Goal: Transaction & Acquisition: Purchase product/service

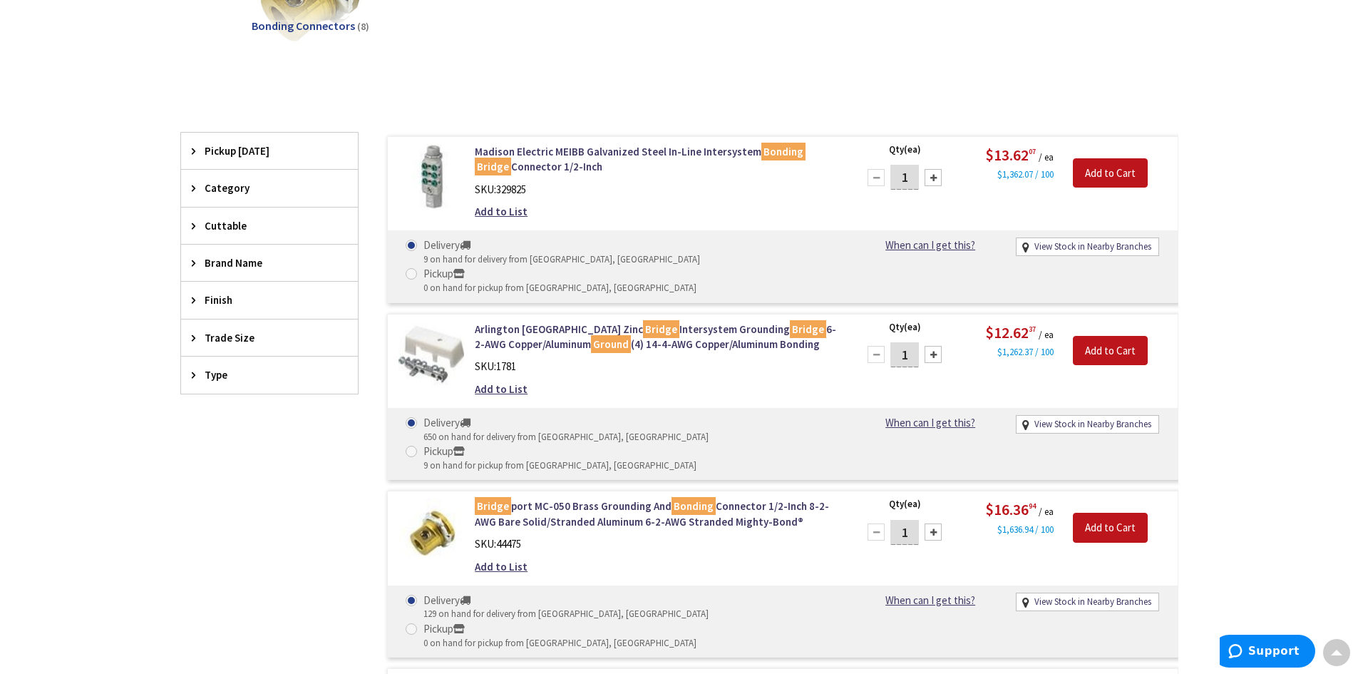
click at [935, 346] on div at bounding box center [933, 354] width 17 height 17
type input "2"
click at [1110, 336] on input "Add to Cart" at bounding box center [1110, 351] width 75 height 30
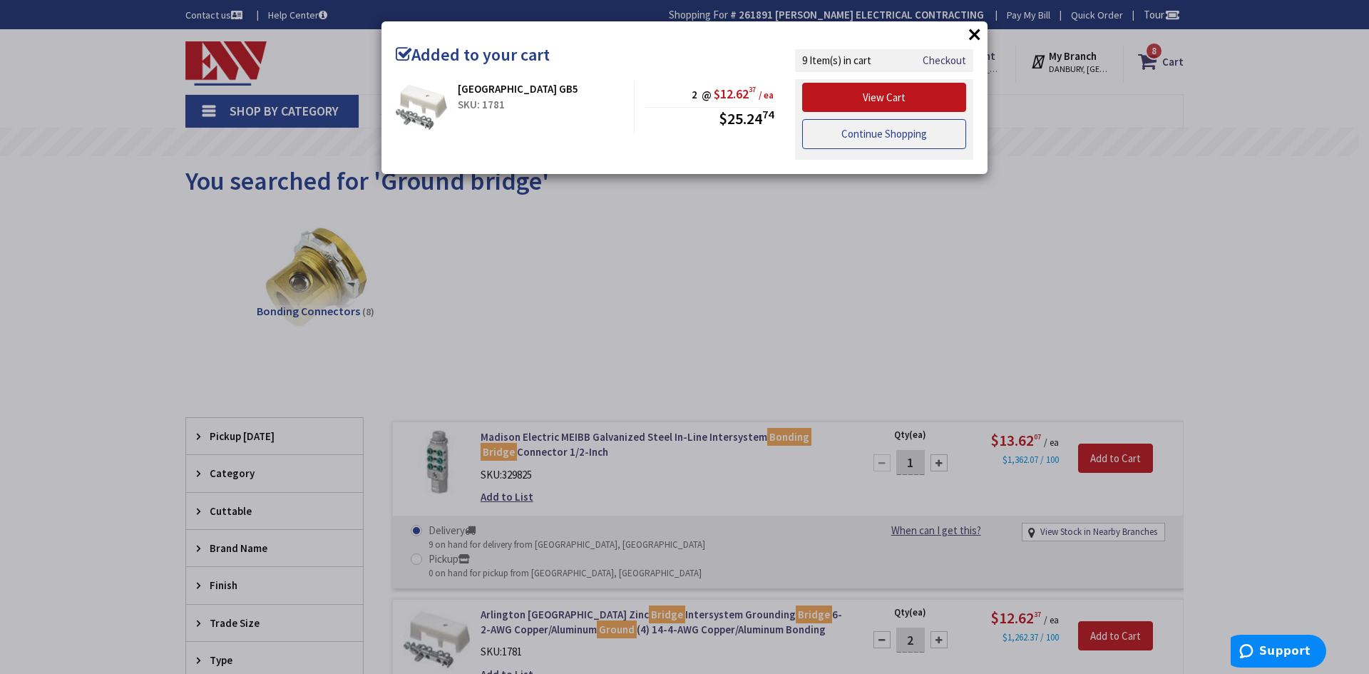
click at [881, 130] on link "Continue Shopping" at bounding box center [884, 134] width 164 height 30
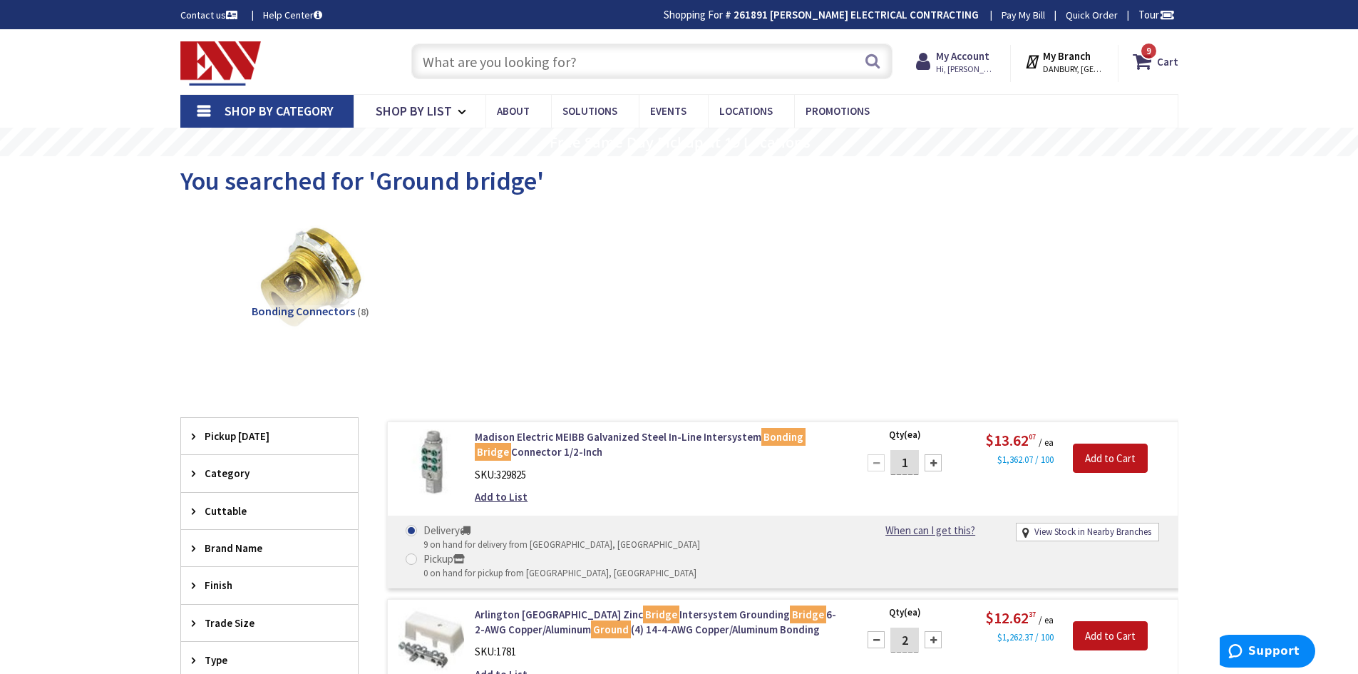
click at [637, 71] on input "text" at bounding box center [651, 61] width 481 height 36
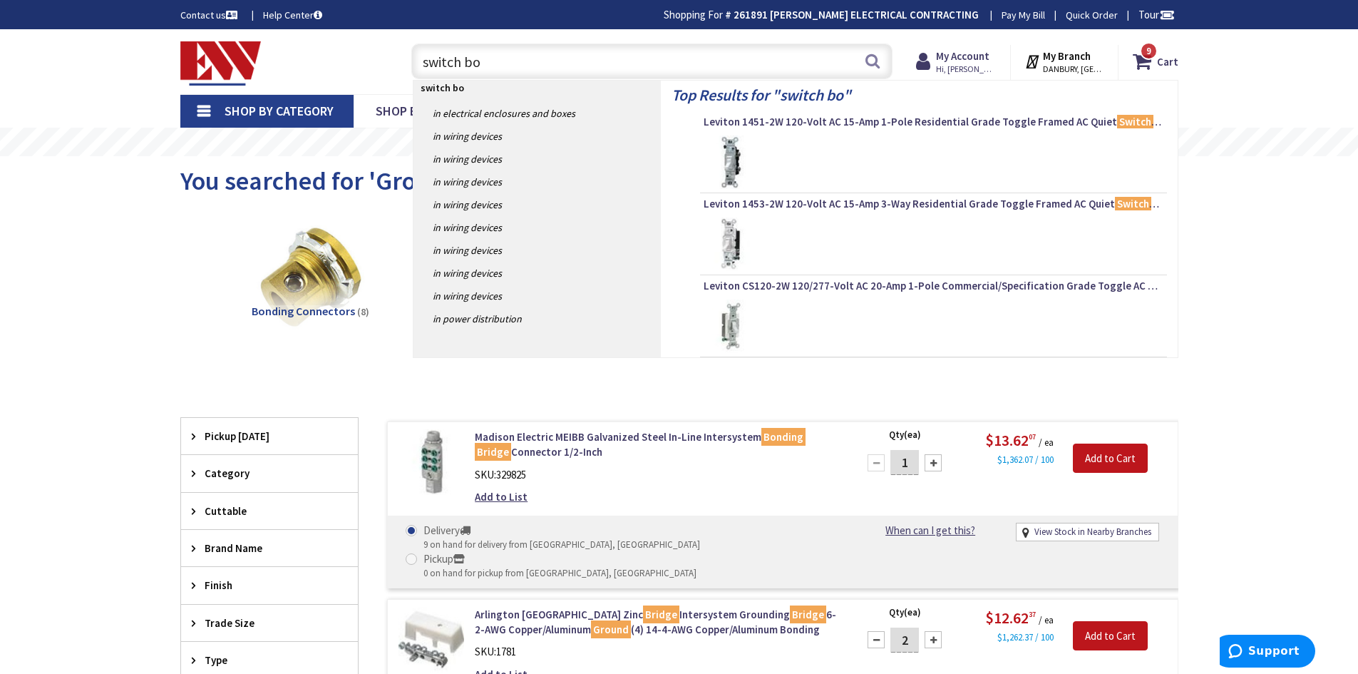
type input "switch box"
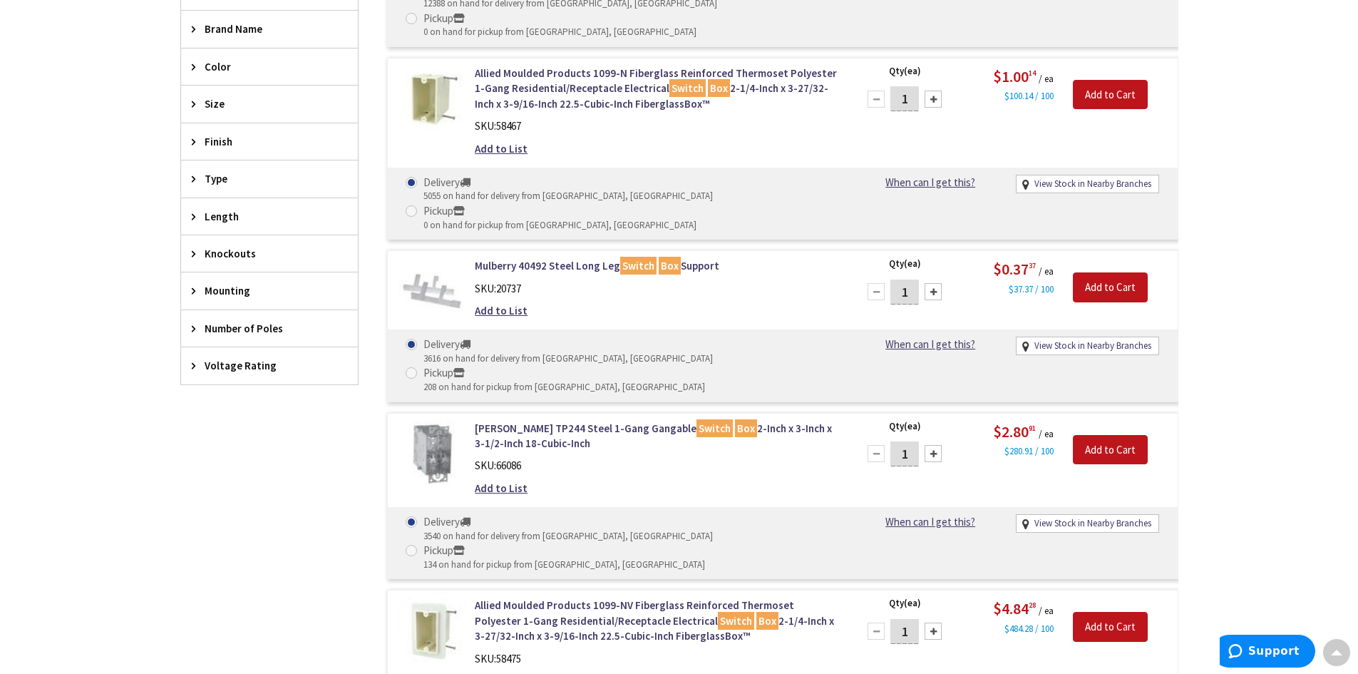
scroll to position [642, 0]
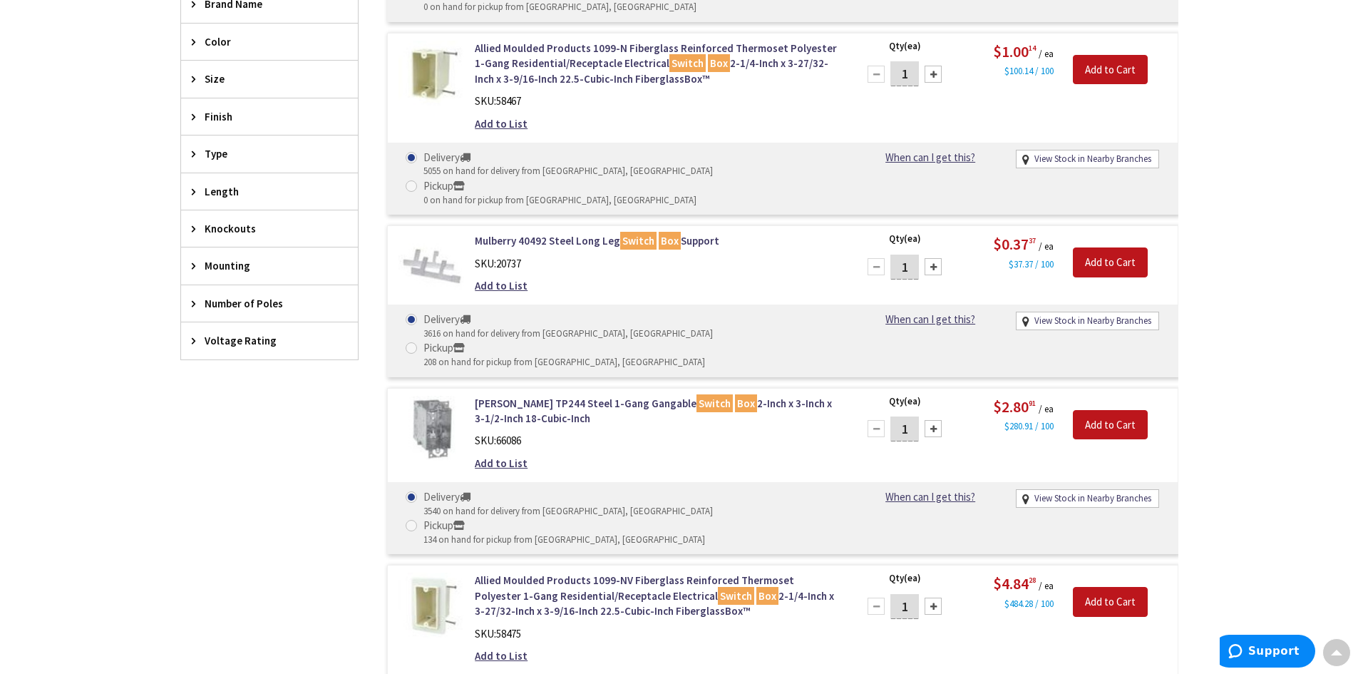
drag, startPoint x: 914, startPoint y: 339, endPoint x: 888, endPoint y: 351, distance: 28.4
click at [888, 414] on div "1" at bounding box center [905, 428] width 86 height 29
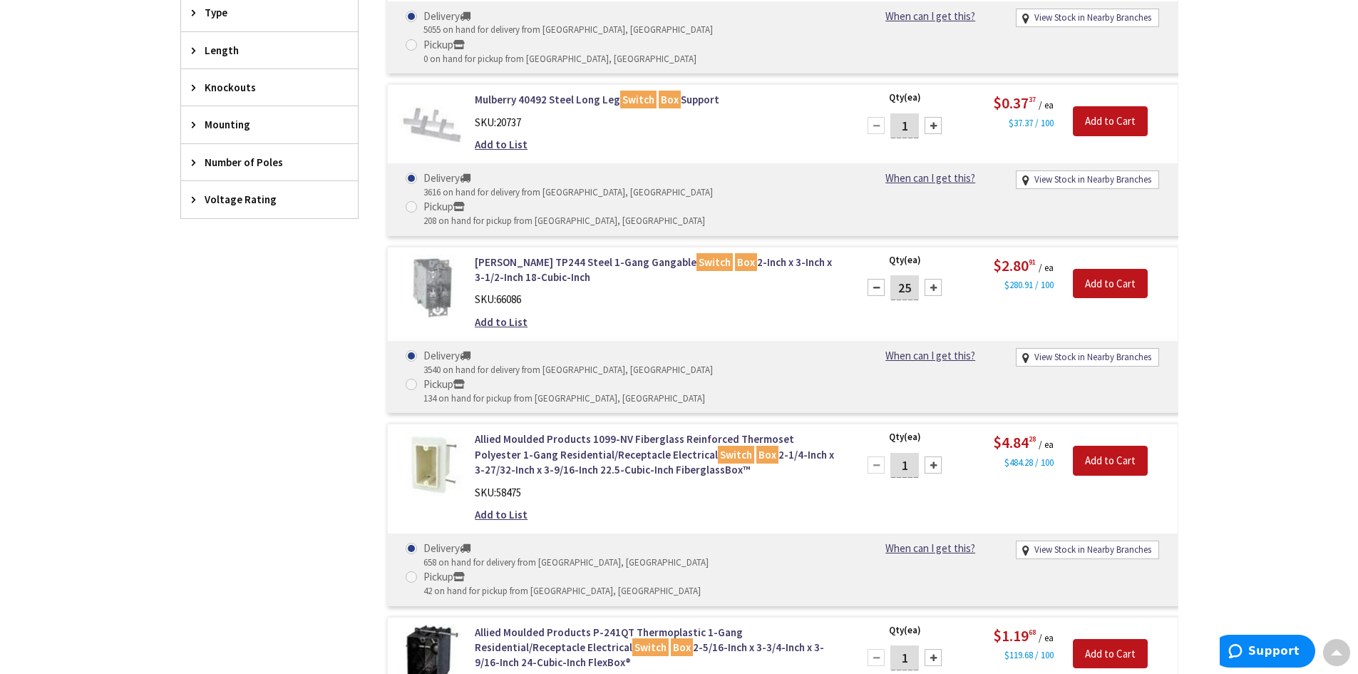
scroll to position [784, 0]
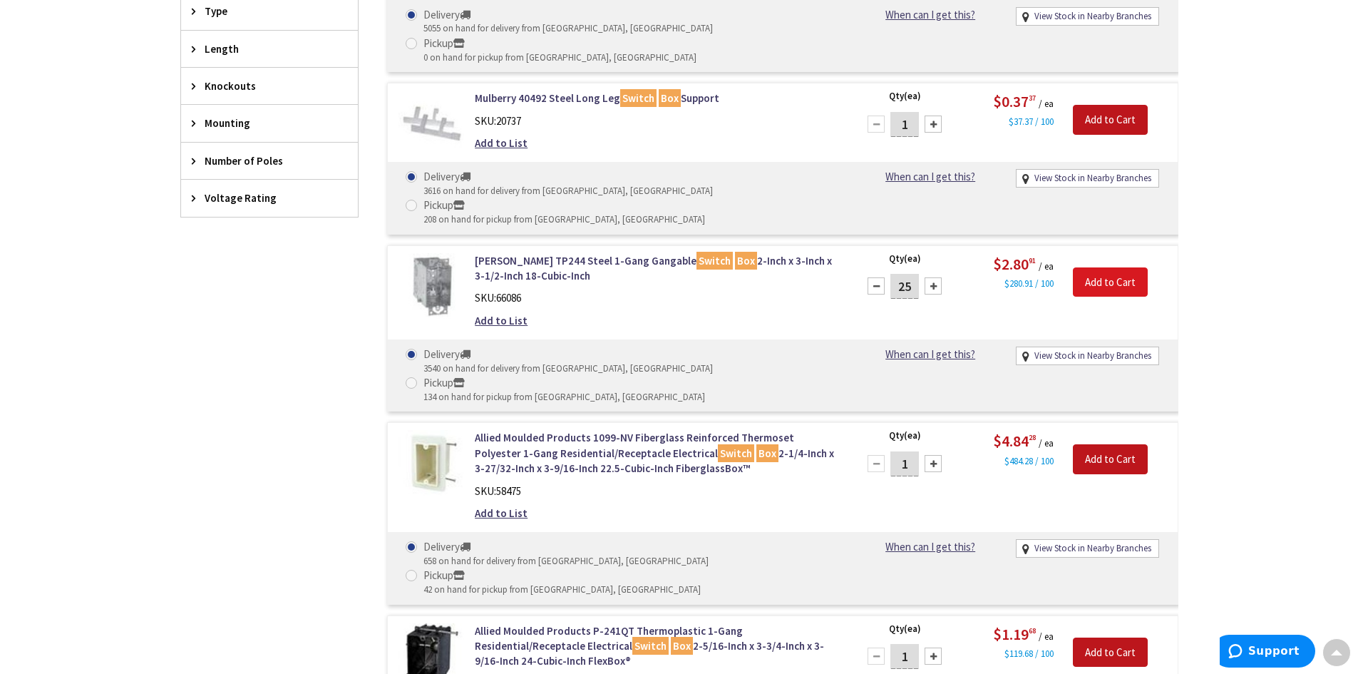
type input "25"
click at [1114, 267] on input "Add to Cart" at bounding box center [1110, 282] width 75 height 30
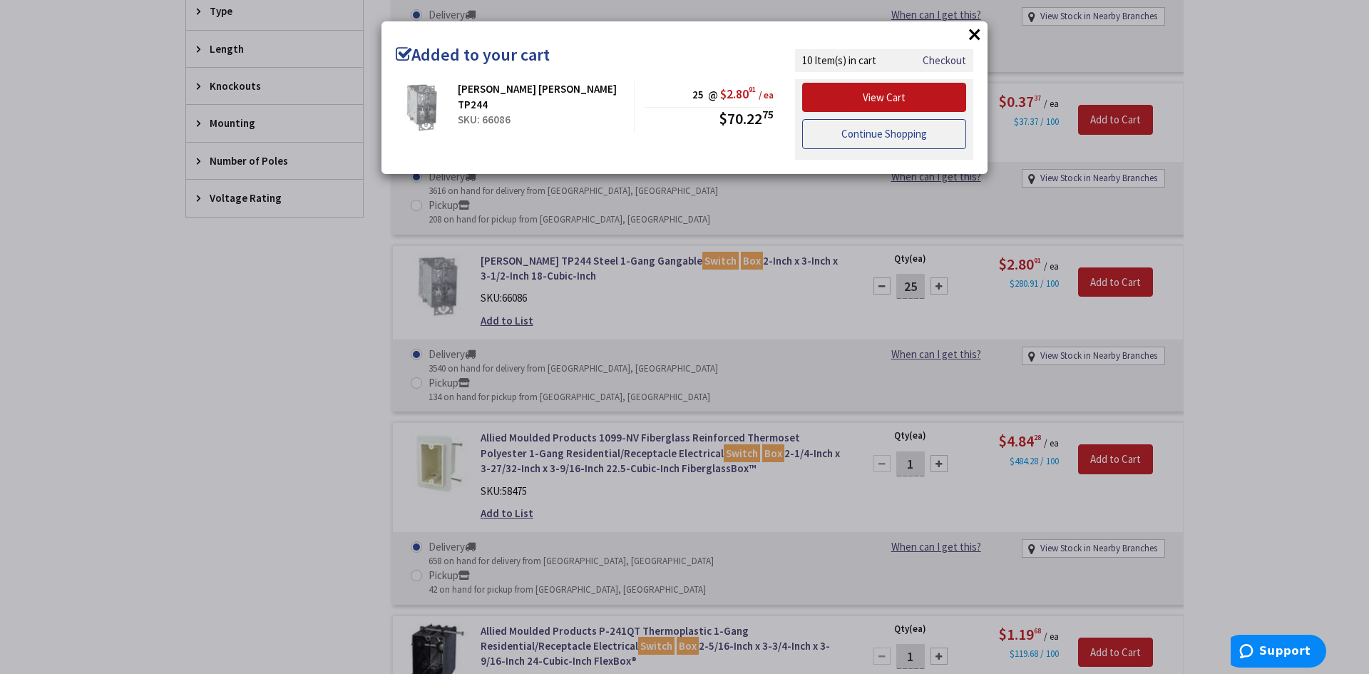
click at [881, 131] on link "Continue Shopping" at bounding box center [884, 134] width 164 height 30
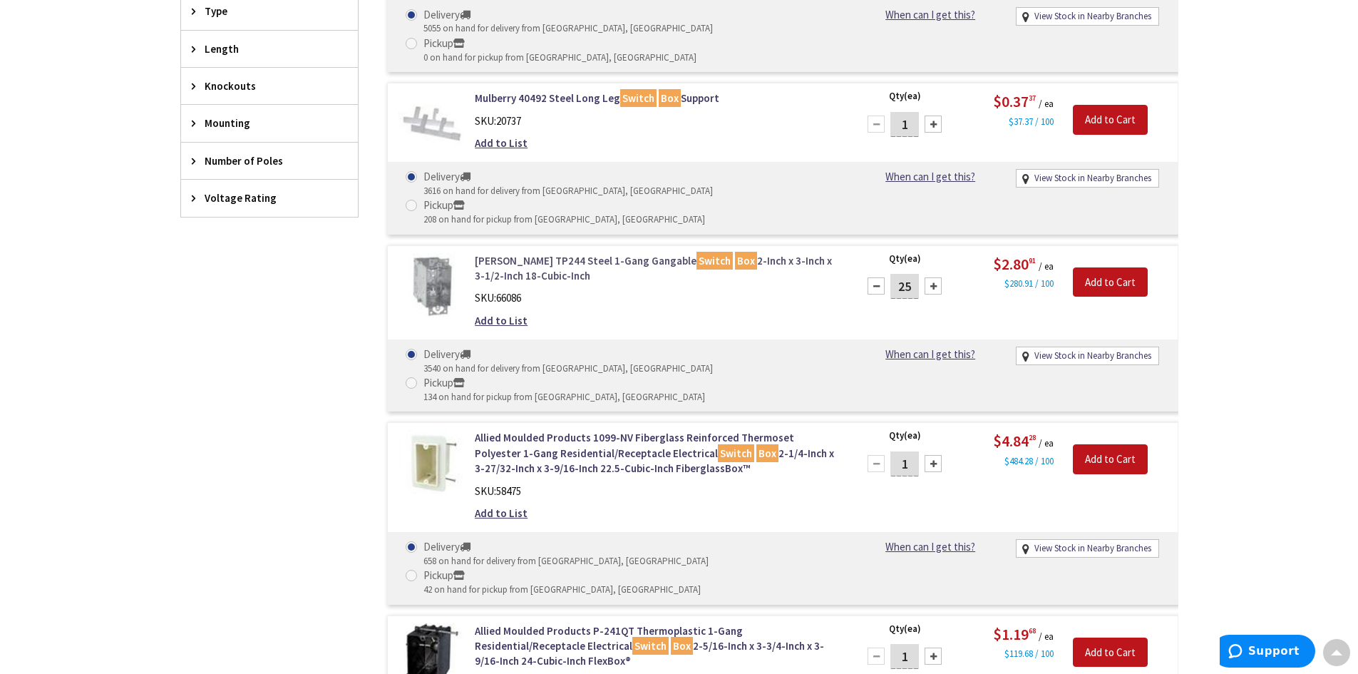
click at [580, 253] on link "Crouse-Hinds TP244 Steel 1-Gang Gangable Switch Box 2-Inch x 3-Inch x 3-1/2-Inc…" at bounding box center [656, 268] width 363 height 31
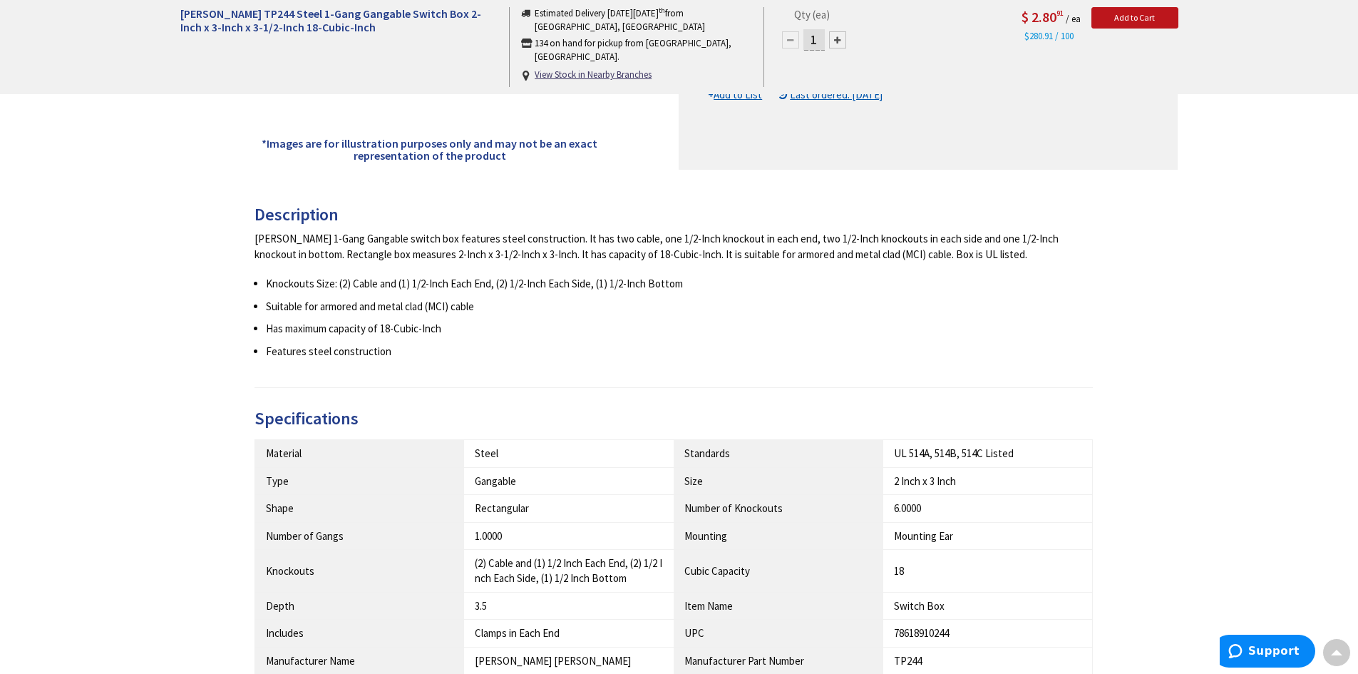
scroll to position [428, 0]
